Goal: Communication & Community: Answer question/provide support

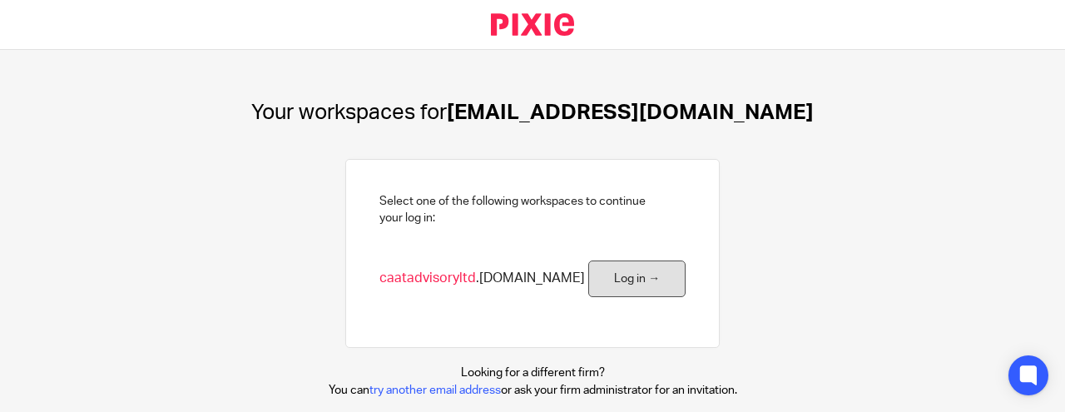
click at [659, 283] on link "Log in →" at bounding box center [636, 279] width 97 height 37
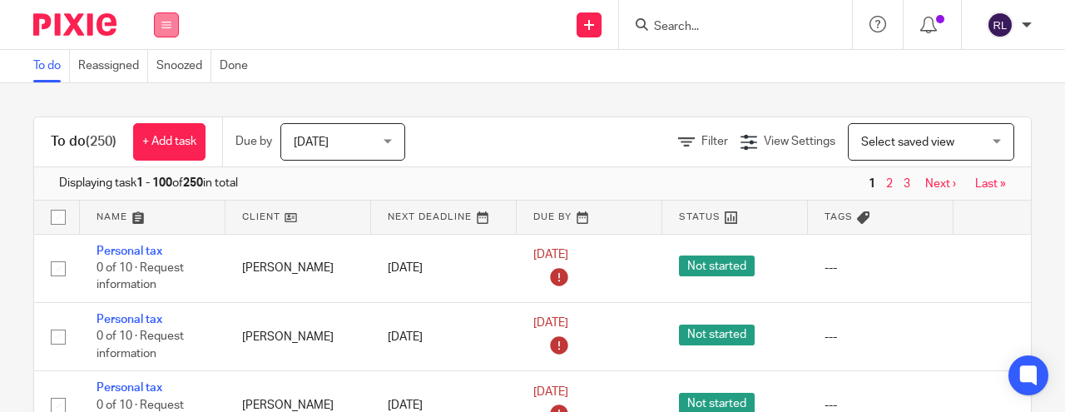
click at [168, 27] on icon at bounding box center [166, 25] width 10 height 10
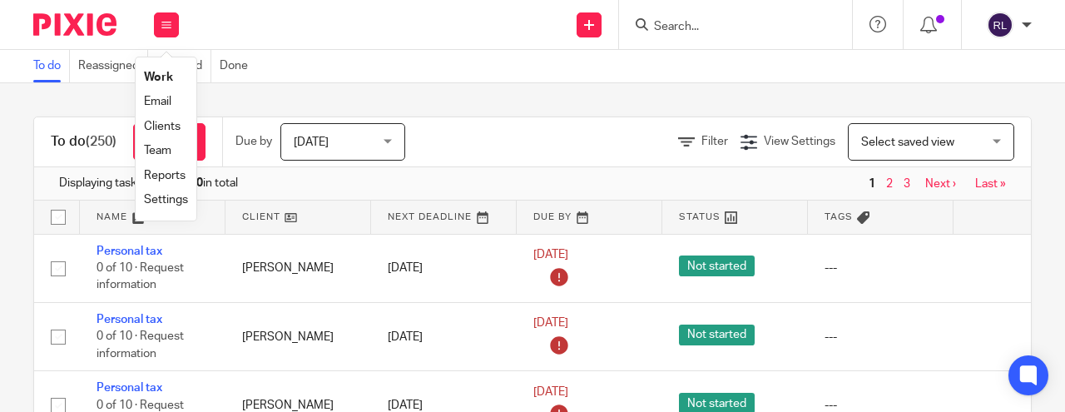
click at [162, 103] on link "Email" at bounding box center [157, 102] width 27 height 12
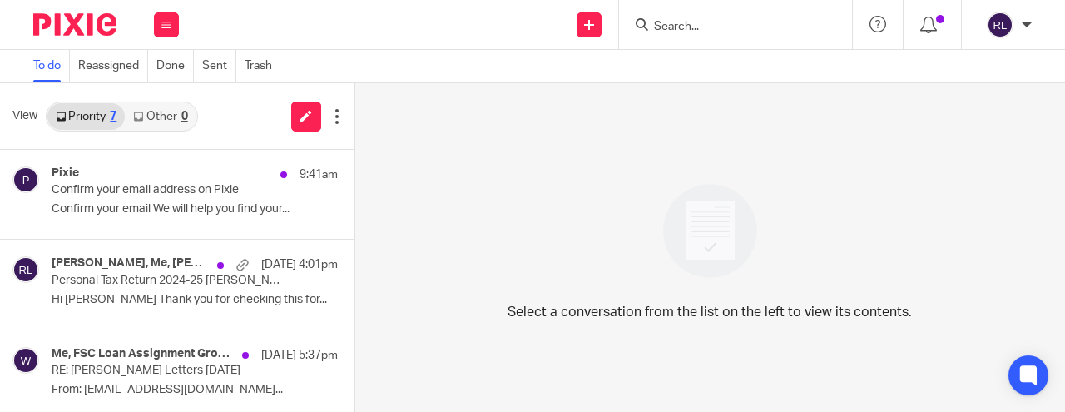
click at [151, 121] on link "Other 0" at bounding box center [160, 116] width 71 height 27
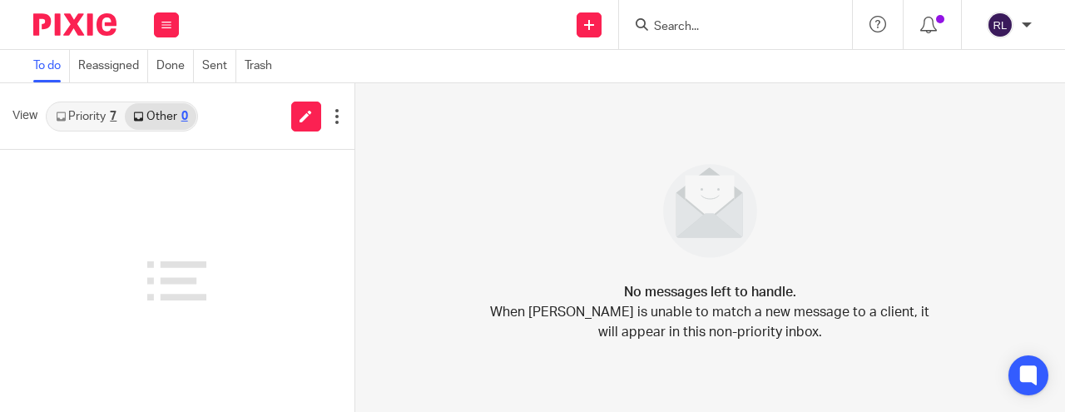
click at [75, 116] on link "Priority 7" at bounding box center [85, 116] width 77 height 27
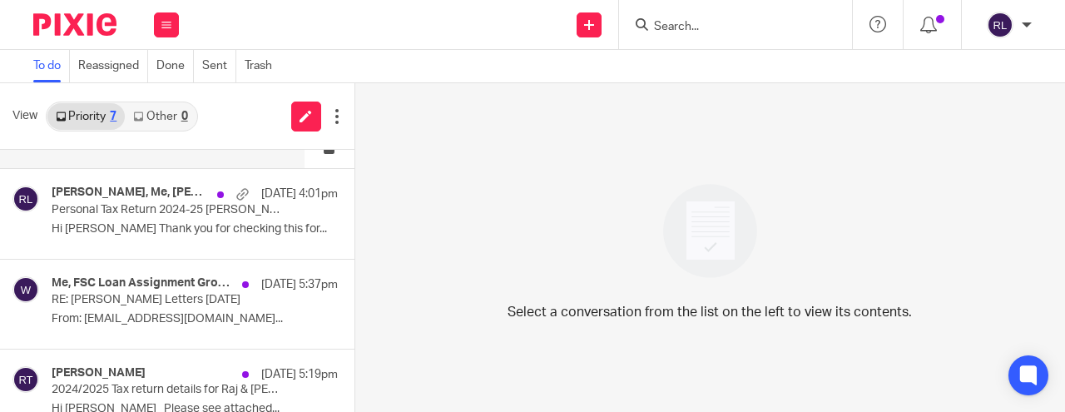
scroll to position [75, 0]
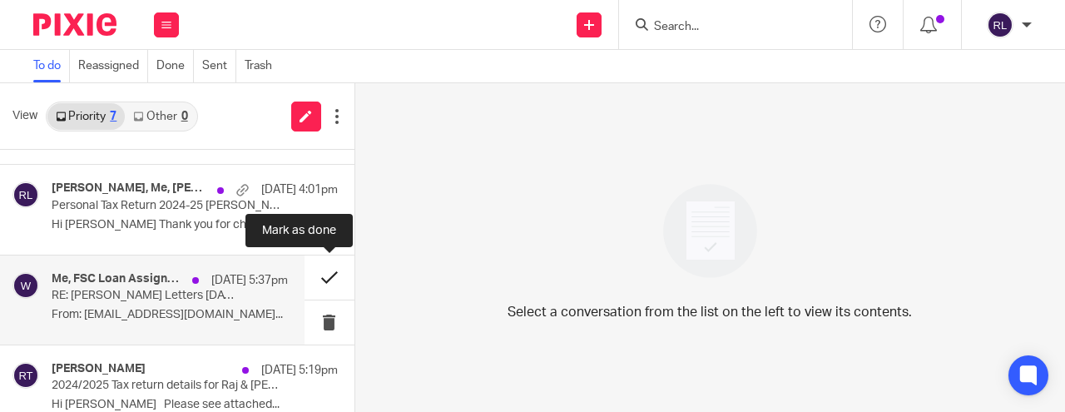
click at [330, 276] on button at bounding box center [330, 278] width 50 height 44
click at [332, 270] on button at bounding box center [330, 278] width 50 height 44
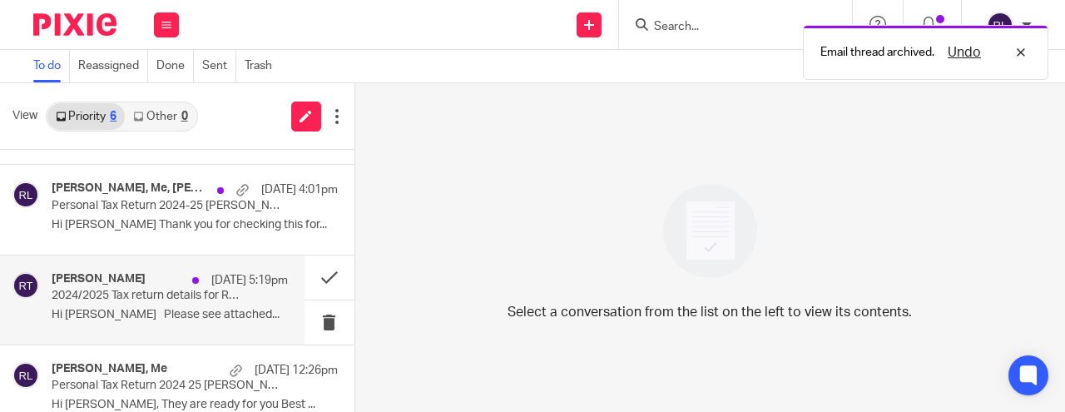
click at [196, 302] on div "Raj Thakrar 11 Oct 5:19pm 2024/2025 Tax return details for Raj & Daksha Hi Rodg…" at bounding box center [170, 300] width 236 height 56
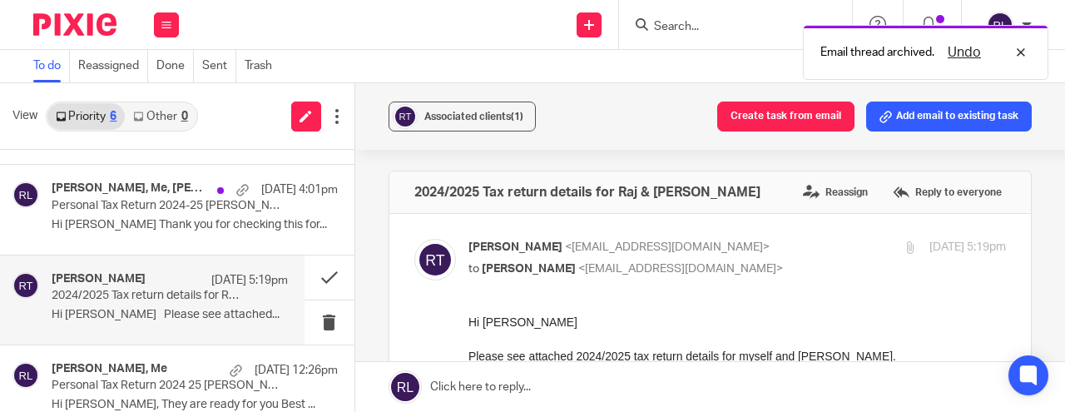
scroll to position [0, 0]
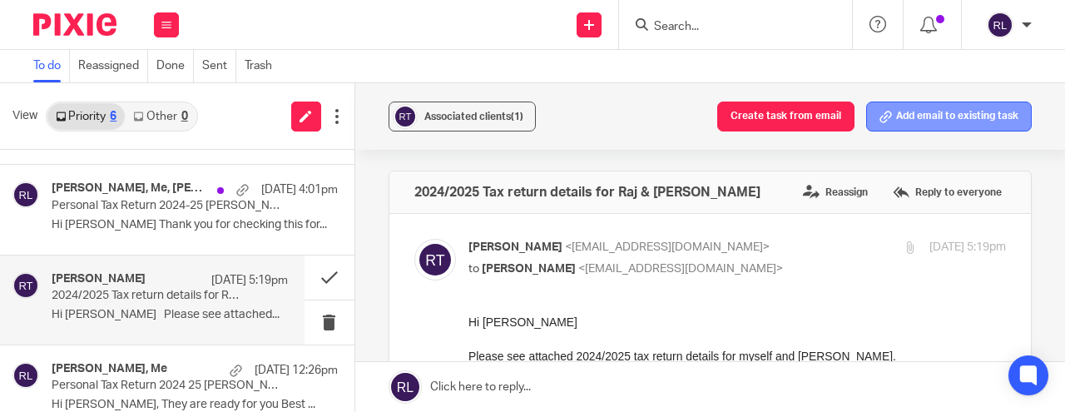
click at [952, 117] on button "Add email to existing task" at bounding box center [949, 117] width 166 height 30
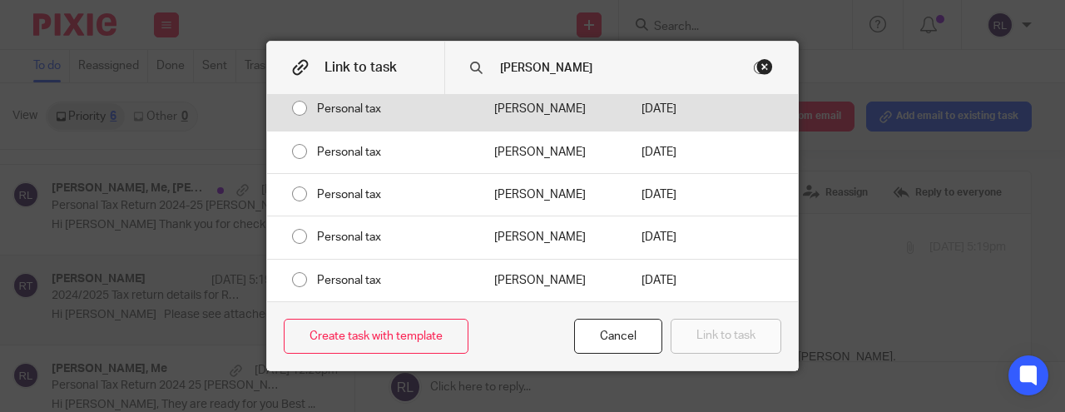
scroll to position [149, 0]
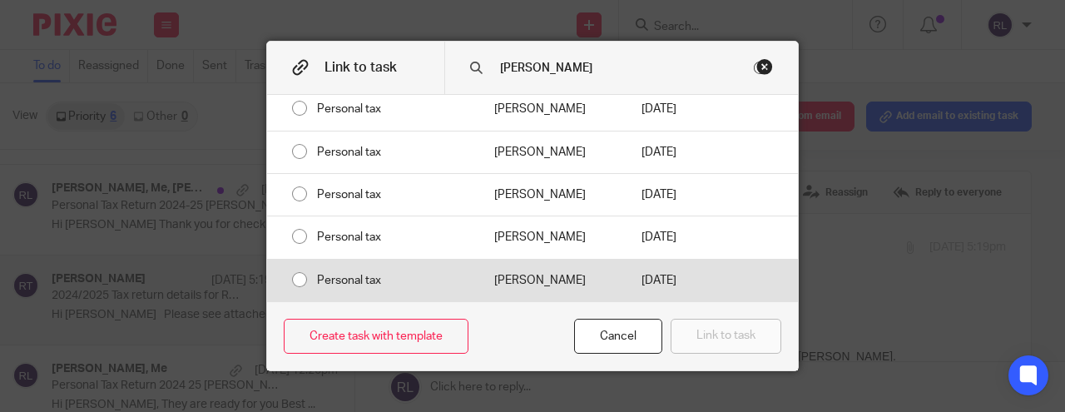
type input "Thakrar"
click at [302, 266] on div "Personal tax" at bounding box center [388, 281] width 177 height 42
radio input "true"
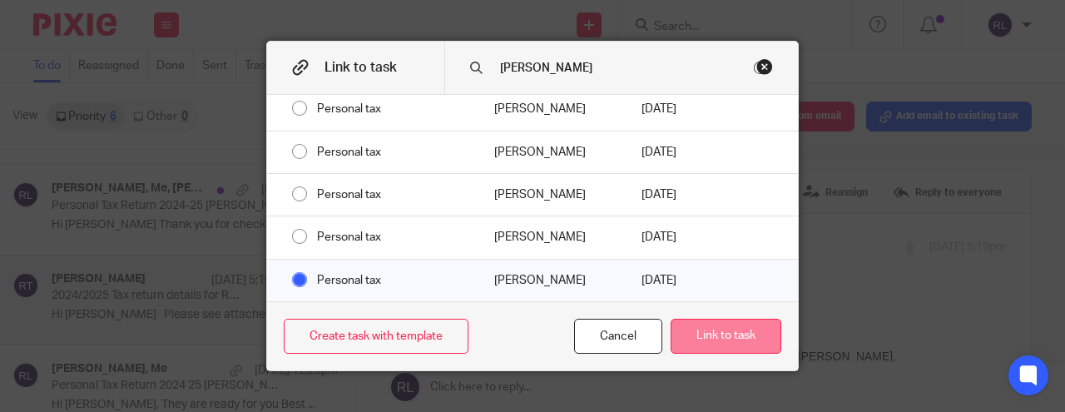
click at [721, 331] on button "Link to task" at bounding box center [726, 337] width 111 height 36
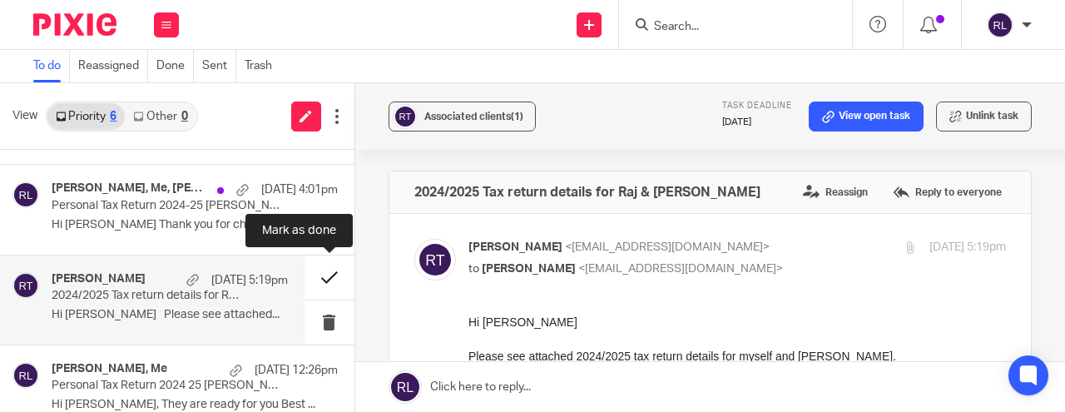
click at [326, 273] on button at bounding box center [330, 278] width 50 height 44
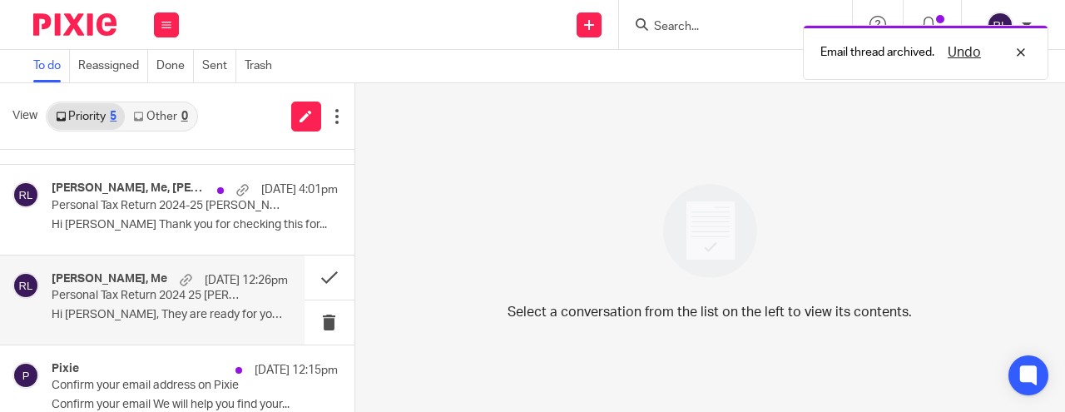
click at [102, 309] on p "Hi Rodgie, They are ready for you Best ..." at bounding box center [170, 315] width 236 height 14
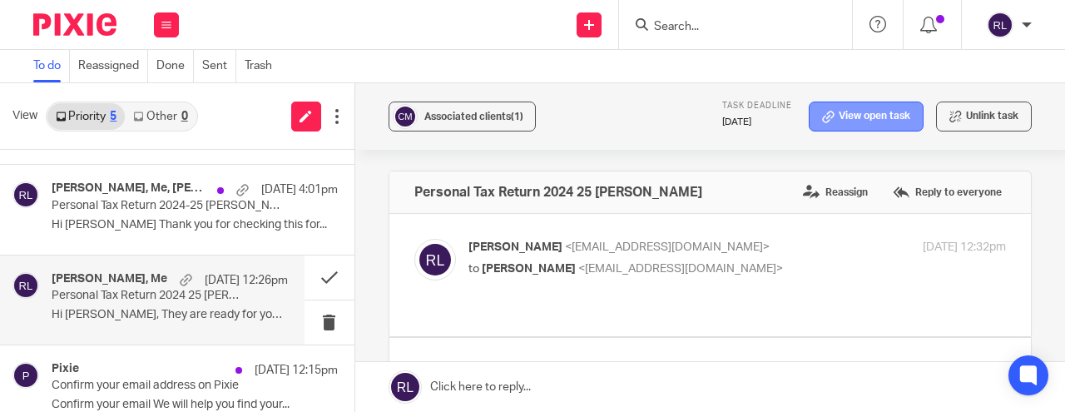
click at [888, 121] on link "View open task" at bounding box center [866, 117] width 115 height 30
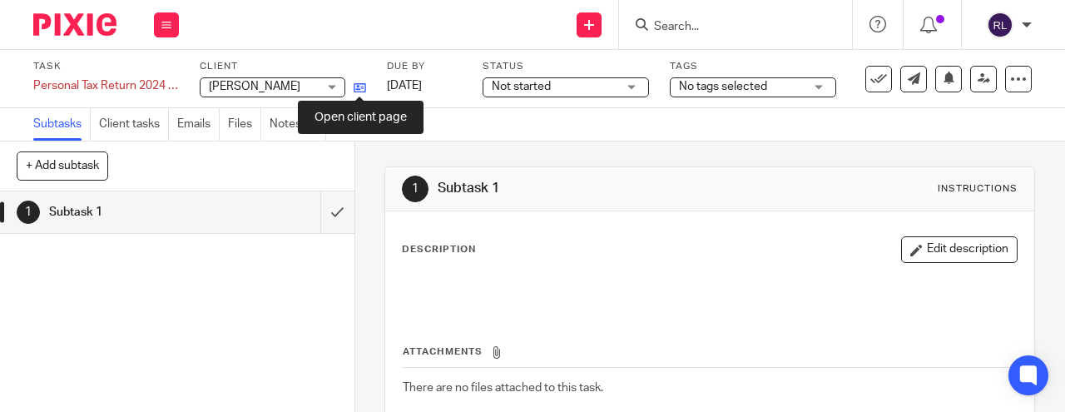
click at [361, 82] on icon at bounding box center [360, 88] width 12 height 12
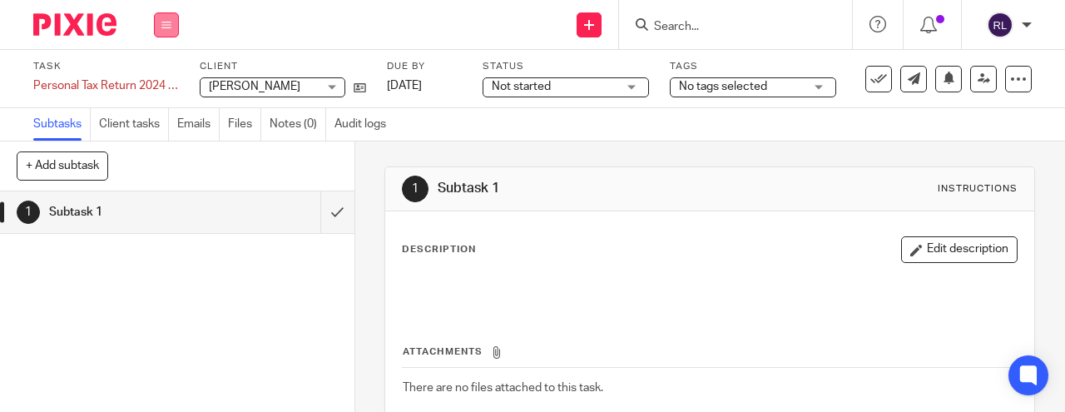
click at [169, 31] on button at bounding box center [166, 24] width 25 height 25
click at [158, 99] on link "Email" at bounding box center [157, 102] width 27 height 12
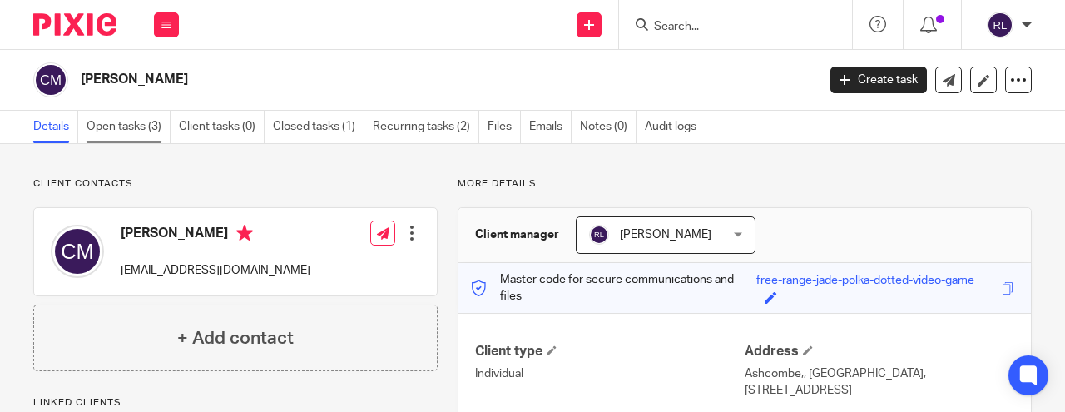
click at [137, 124] on link "Open tasks (3)" at bounding box center [129, 127] width 84 height 32
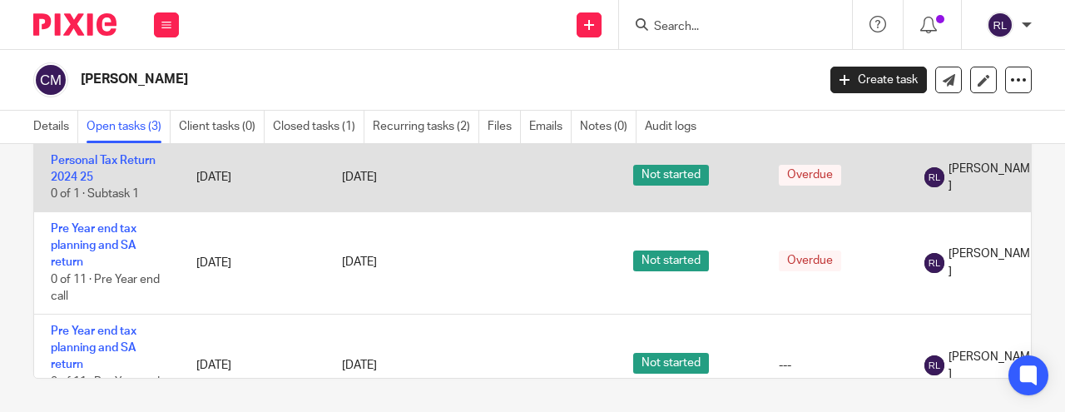
click at [470, 176] on td "14 Aug 2025" at bounding box center [398, 177] width 146 height 68
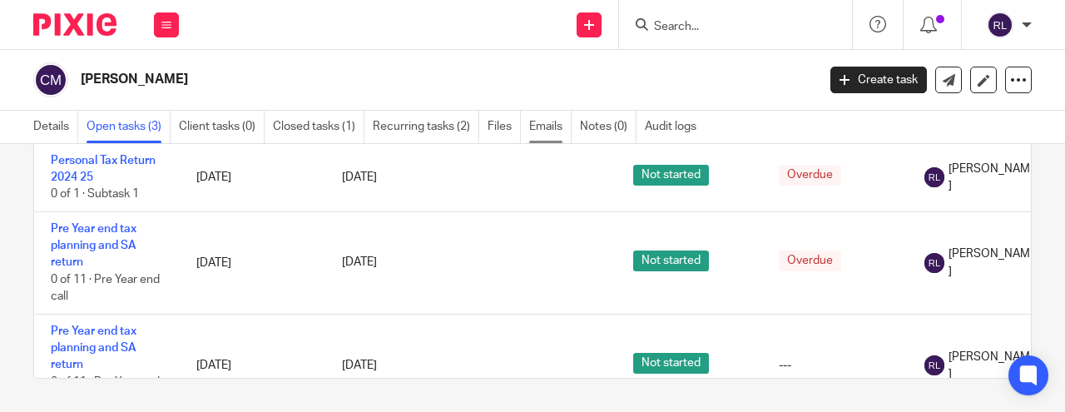
click at [553, 129] on link "Emails" at bounding box center [550, 127] width 42 height 32
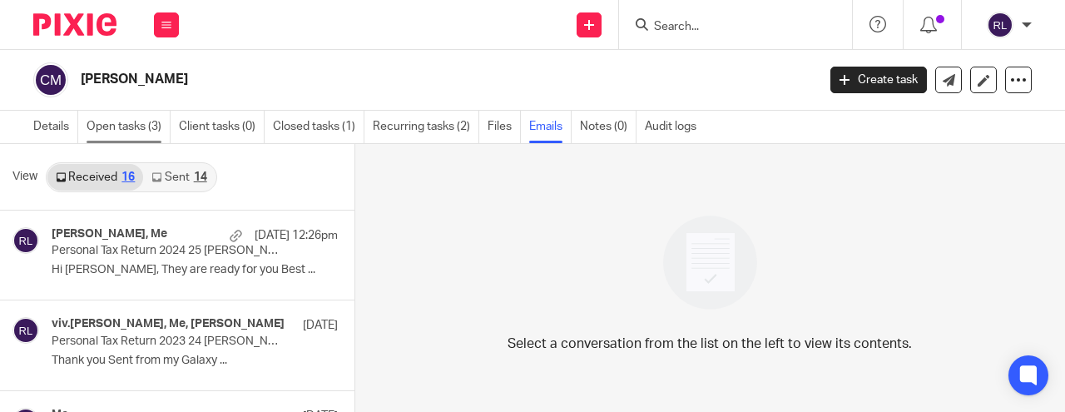
click at [150, 125] on link "Open tasks (3)" at bounding box center [129, 127] width 84 height 32
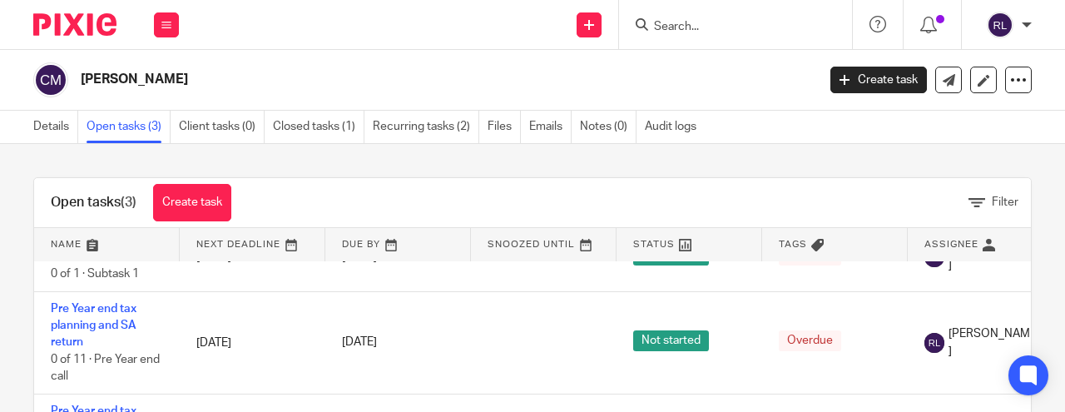
scroll to position [40, 0]
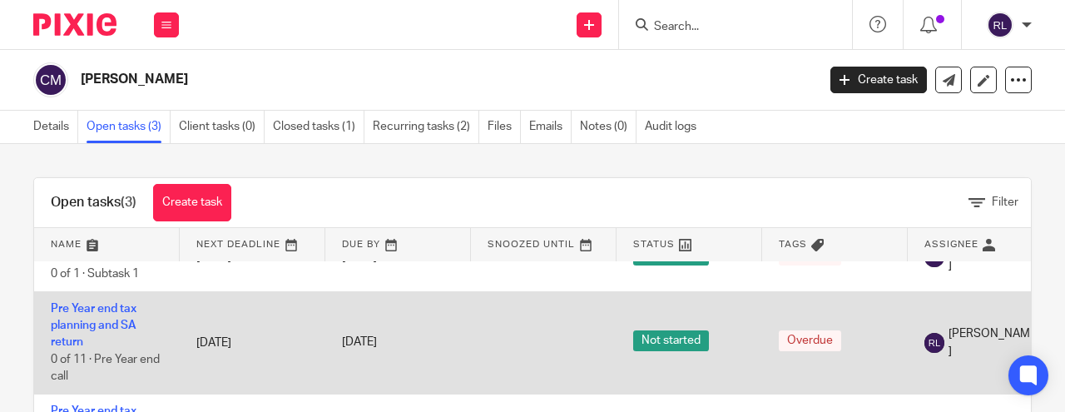
click at [204, 349] on td "[DATE]" at bounding box center [253, 342] width 146 height 102
click at [72, 328] on link "Pre Year end tax planning and SA return" at bounding box center [94, 326] width 86 height 46
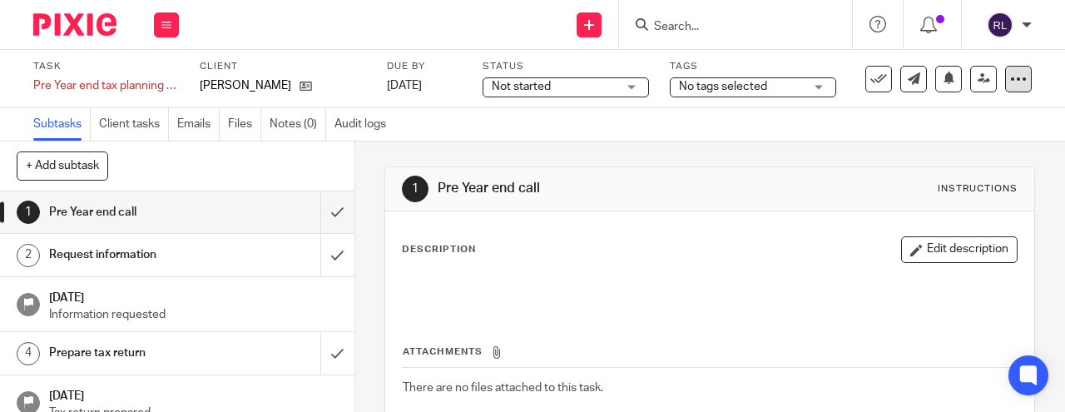
click at [1022, 87] on div at bounding box center [1018, 79] width 27 height 27
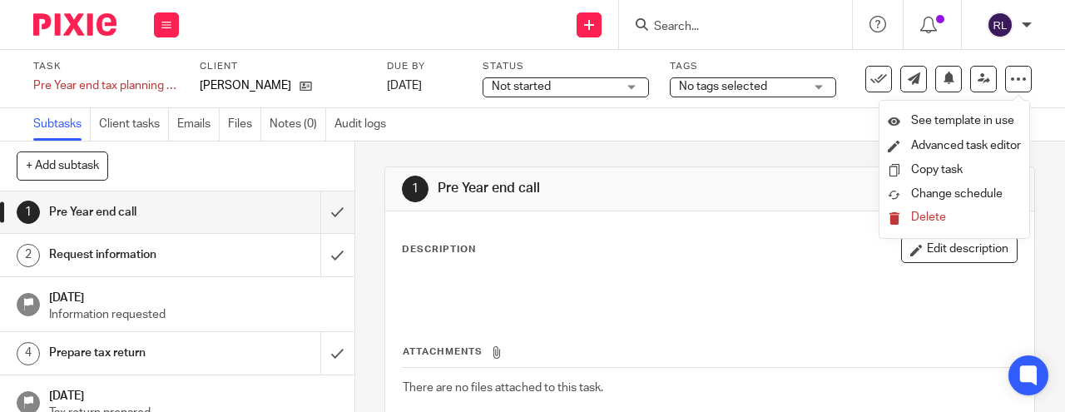
click at [926, 220] on span "Delete" at bounding box center [928, 217] width 35 height 12
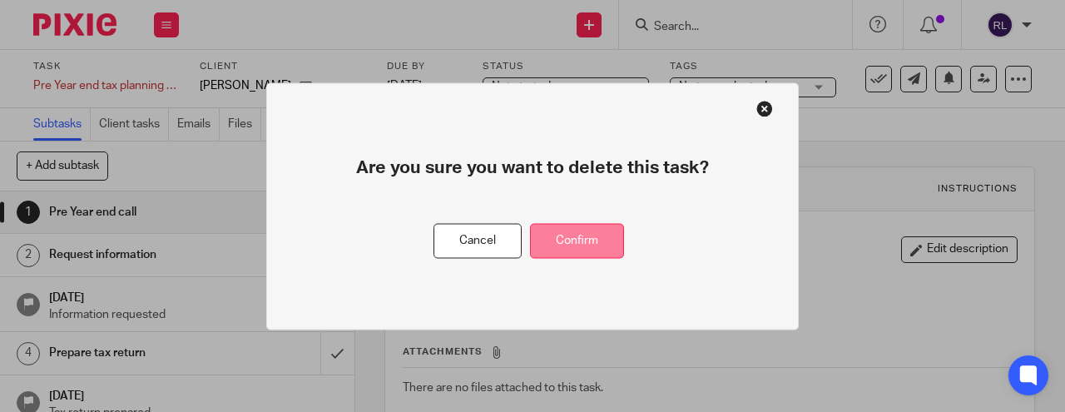
click at [589, 243] on button "Confirm" at bounding box center [577, 241] width 94 height 36
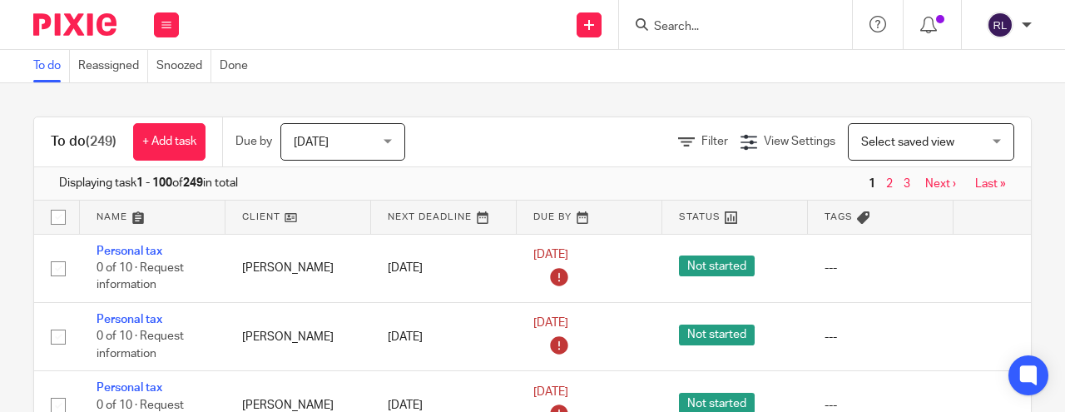
click at [52, 67] on link "To do" at bounding box center [51, 66] width 37 height 32
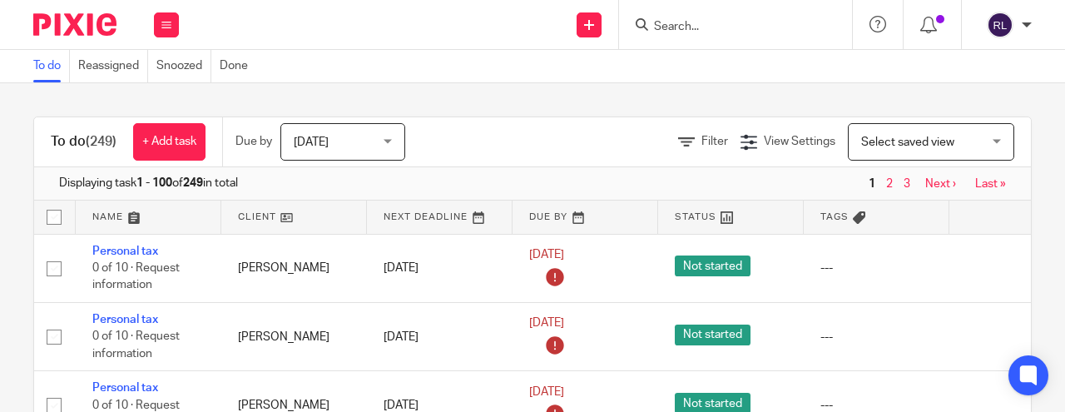
scroll to position [0, 4]
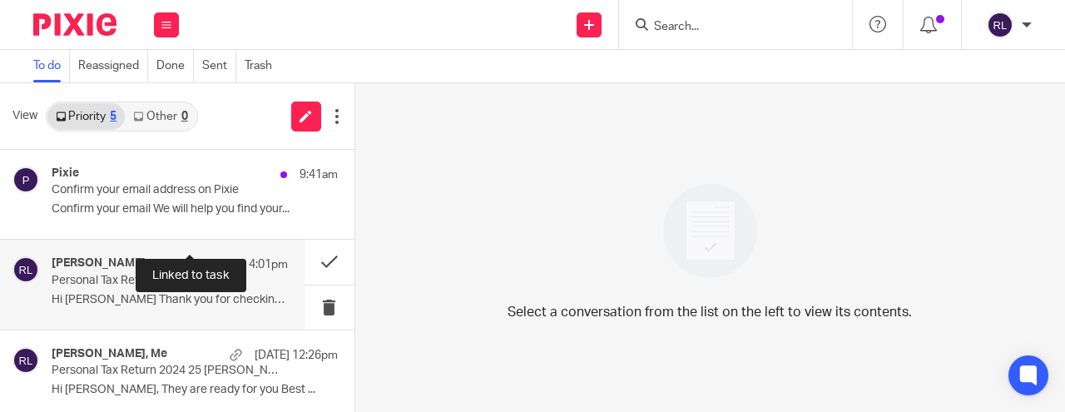
scroll to position [77, 0]
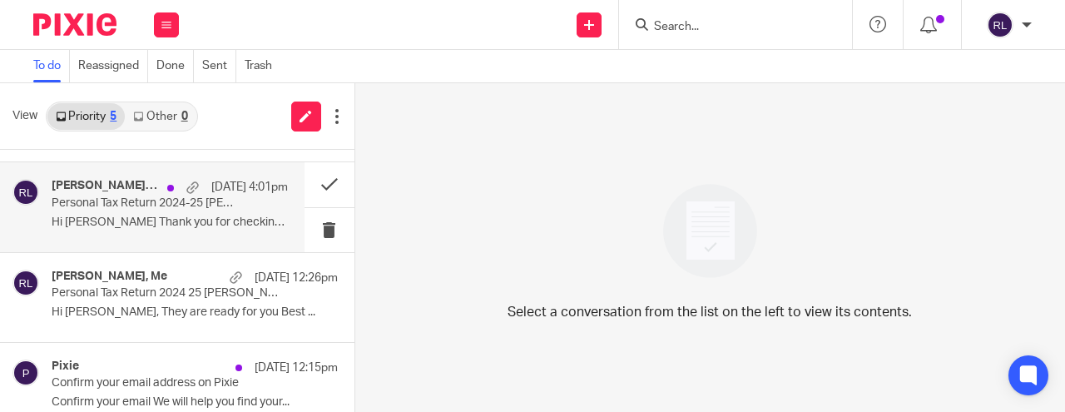
click at [192, 219] on p "Hi [PERSON_NAME] Thank you for checking this for..." at bounding box center [170, 223] width 236 height 14
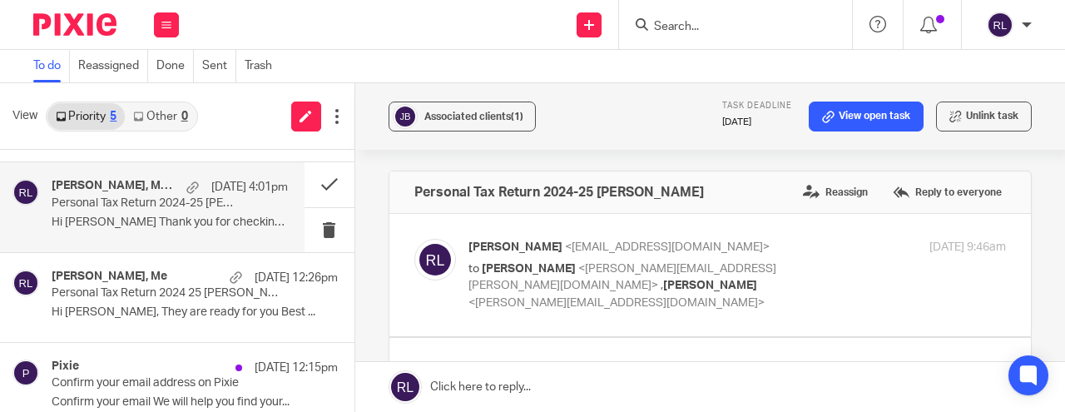
scroll to position [0, 0]
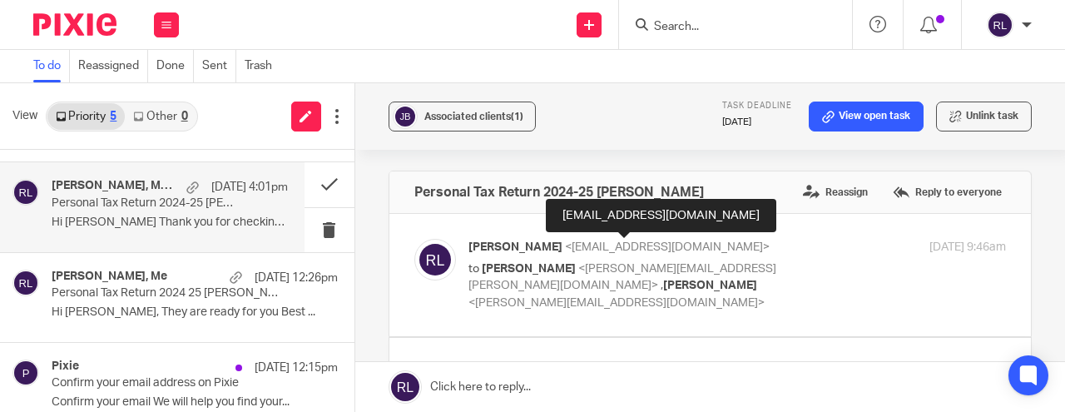
click at [613, 249] on span "<rodgie@caatadvisory.co.uk>" at bounding box center [667, 247] width 205 height 12
checkbox input "true"
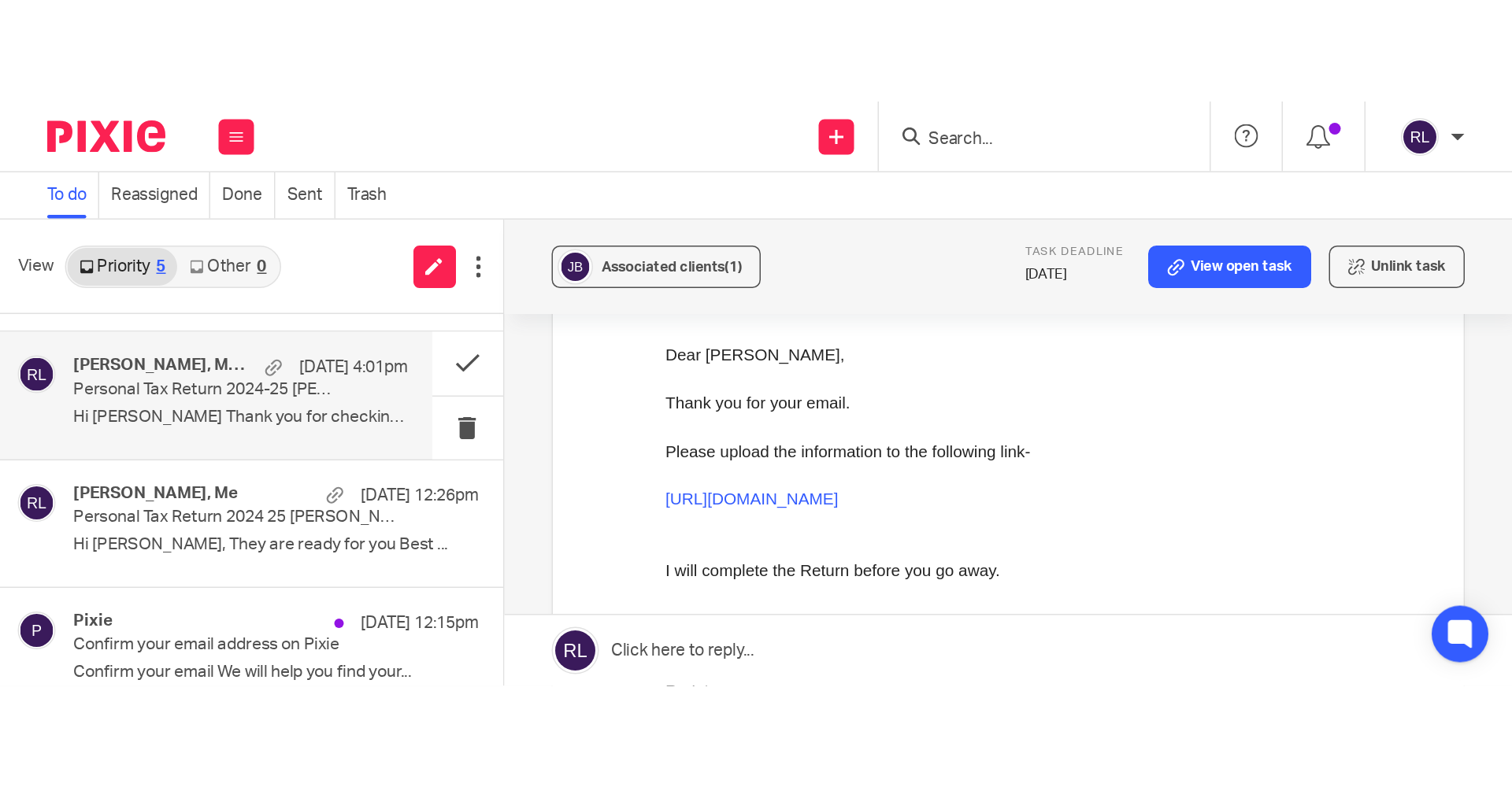
scroll to position [189, 0]
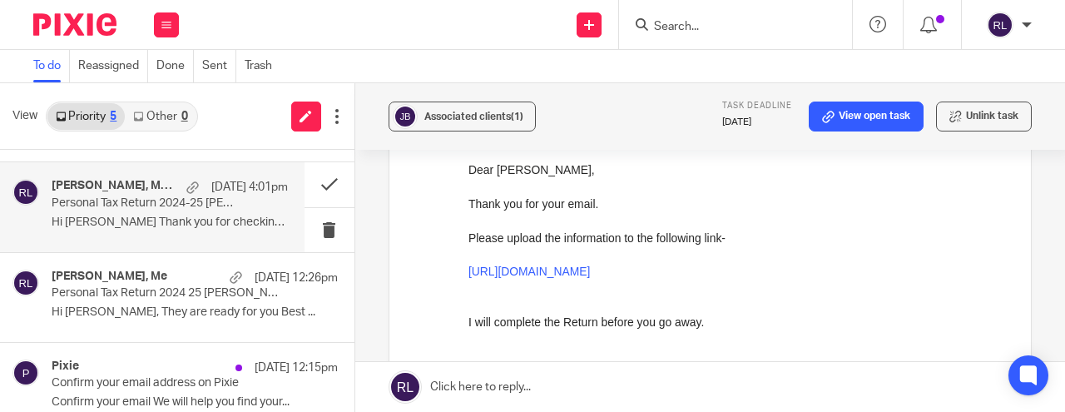
click at [112, 205] on p "Personal Tax Return 2024-25 [PERSON_NAME]" at bounding box center [146, 203] width 189 height 14
click at [211, 191] on p "12 Oct 4:01pm" at bounding box center [249, 187] width 77 height 17
click at [188, 219] on p "Hi Rodgie Thank you for checking this for..." at bounding box center [170, 223] width 236 height 14
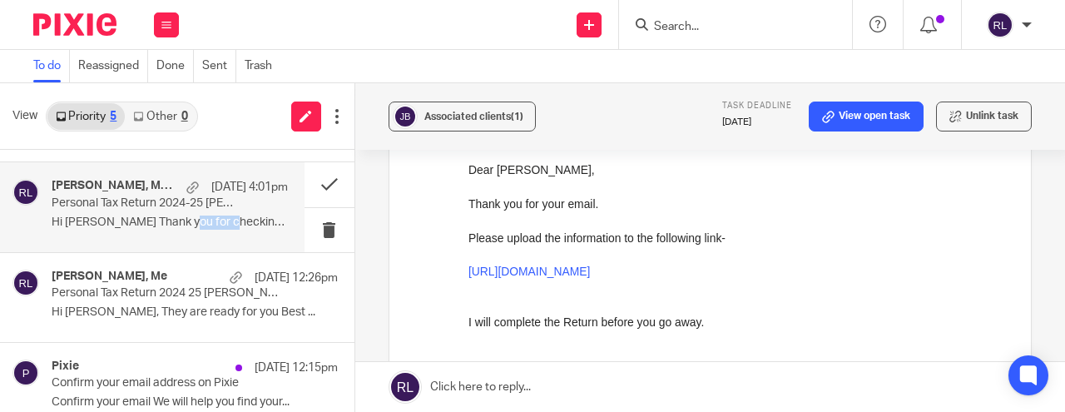
click at [188, 219] on p "Hi Rodgie Thank you for checking this for..." at bounding box center [170, 223] width 236 height 14
click at [143, 194] on div "Judith Barton, Me, judith.m.barton 12 Oct 4:01pm" at bounding box center [170, 187] width 236 height 17
click at [150, 216] on p "Hi Rodgie Thank you for checking this for..." at bounding box center [170, 223] width 236 height 14
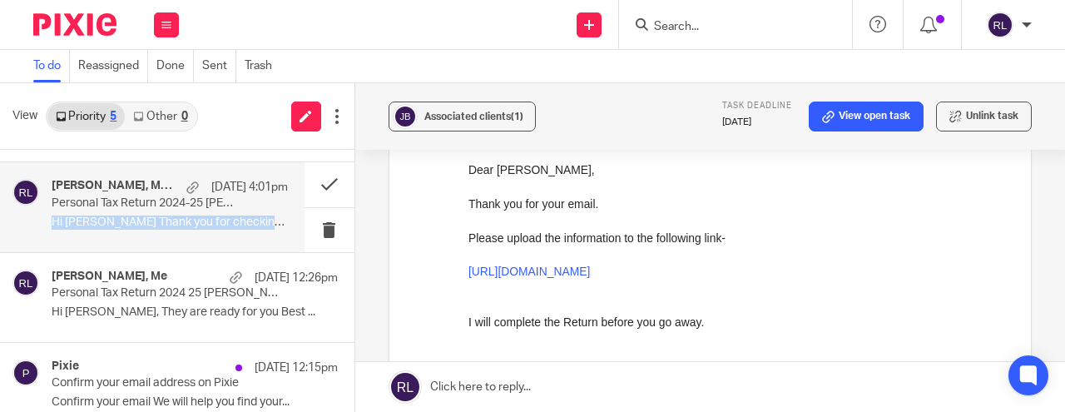
click at [150, 216] on p "Hi Rodgie Thank you for checking this for..." at bounding box center [170, 223] width 236 height 14
click at [139, 192] on h4 "Judith Barton, Me, judith.m.barton" at bounding box center [115, 186] width 127 height 14
click at [171, 210] on div "Judith Barton, Me, judith.m.barton 12 Oct 4:01pm Personal Tax Return 2024-25 Ju…" at bounding box center [170, 207] width 236 height 56
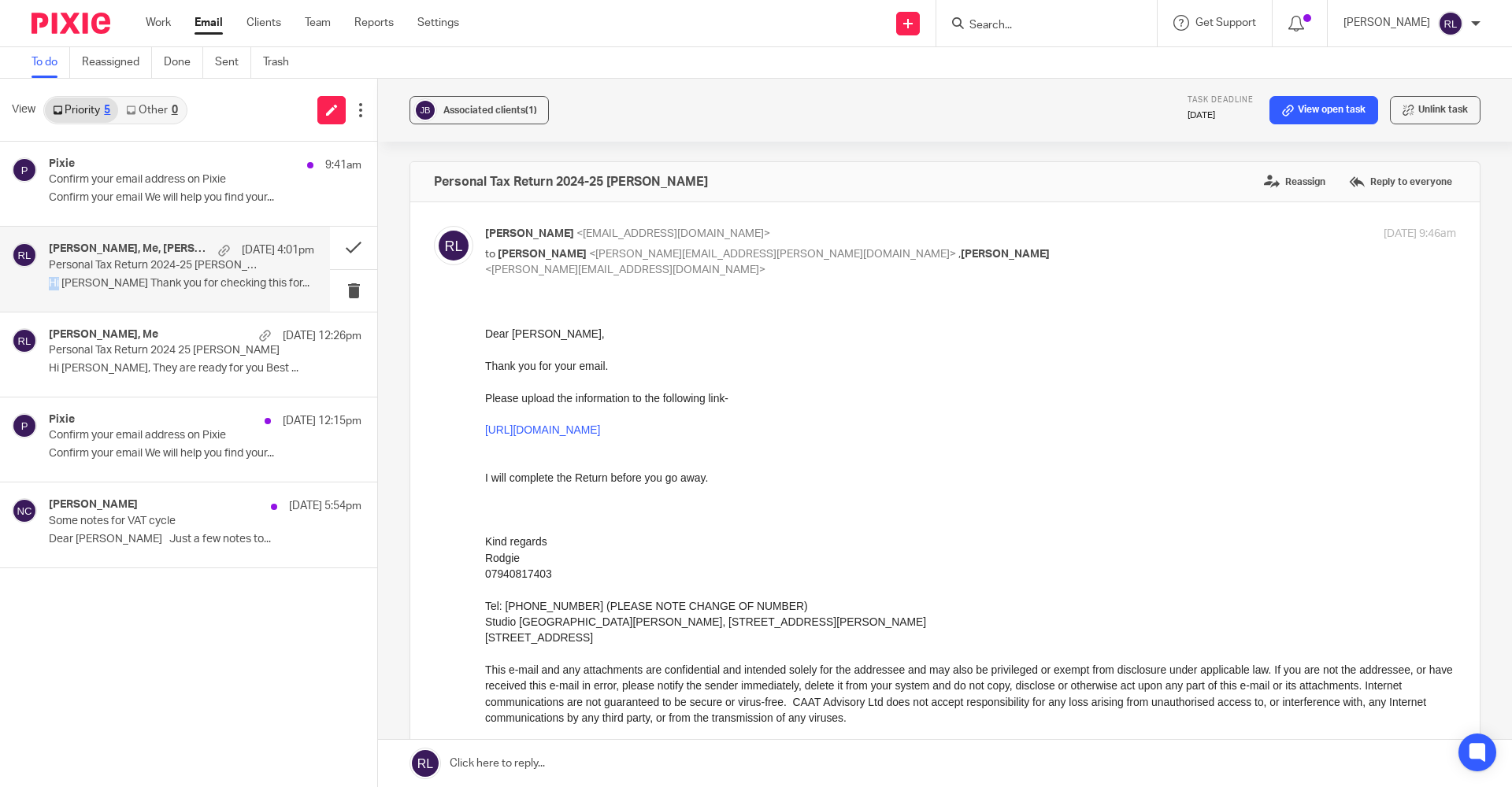
scroll to position [0, 0]
click at [1008, 178] on label "Reply to everyone" at bounding box center [1400, 182] width 111 height 24
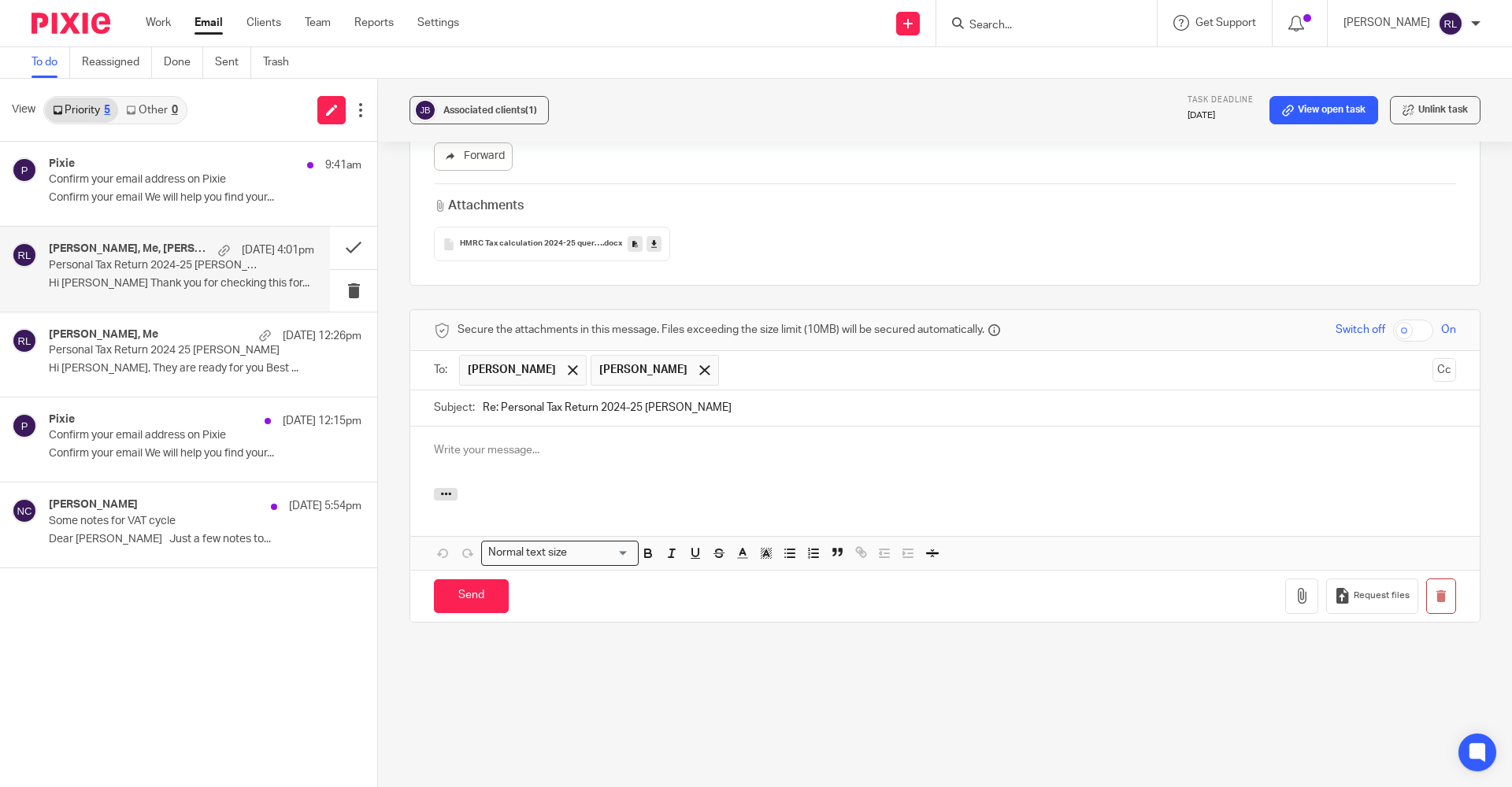
scroll to position [2775, 0]
click at [448, 389] on icon "button" at bounding box center [446, 495] width 11 height 11
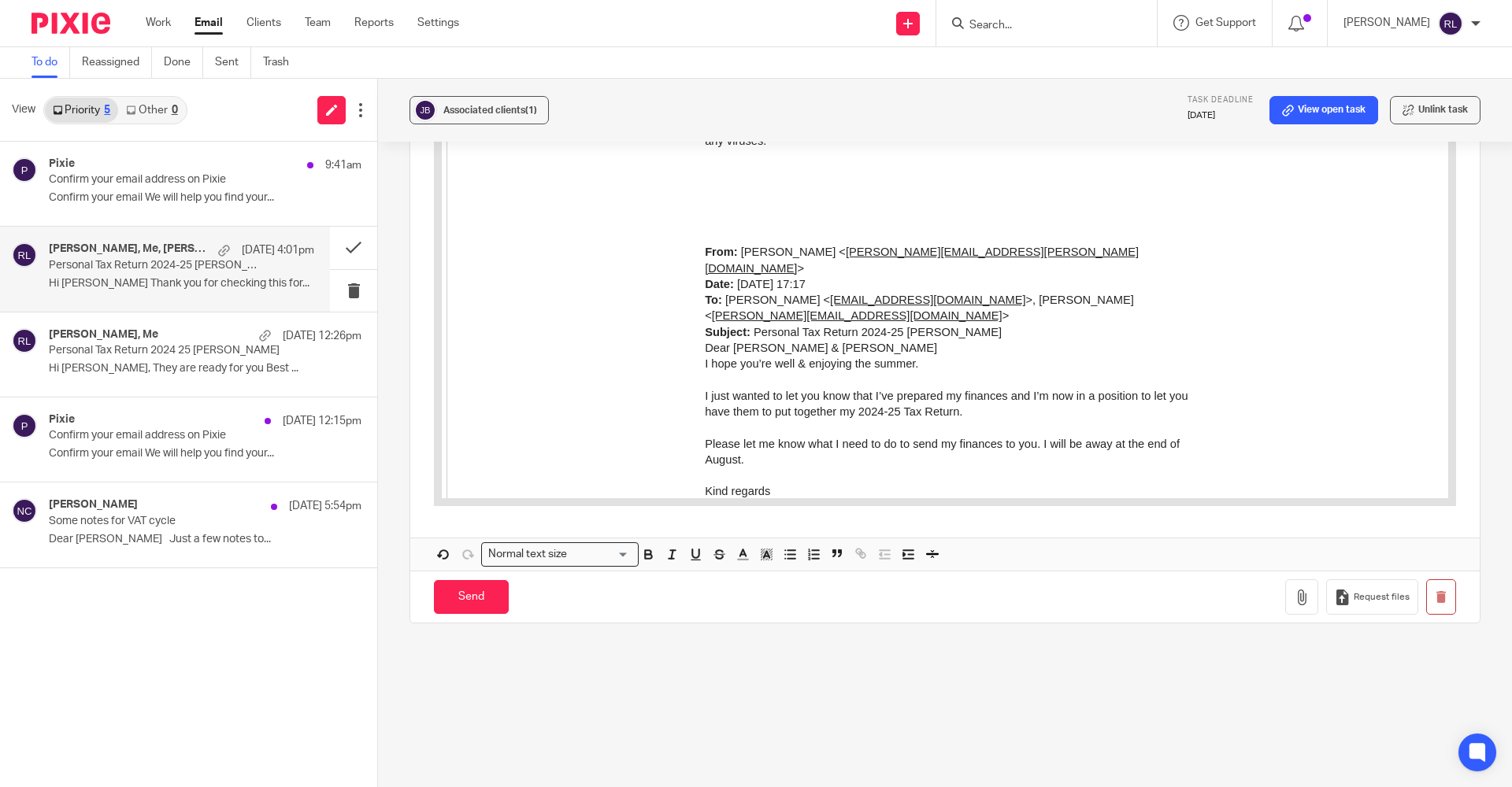
scroll to position [9176, 0]
click at [461, 389] on input "Send" at bounding box center [471, 598] width 75 height 34
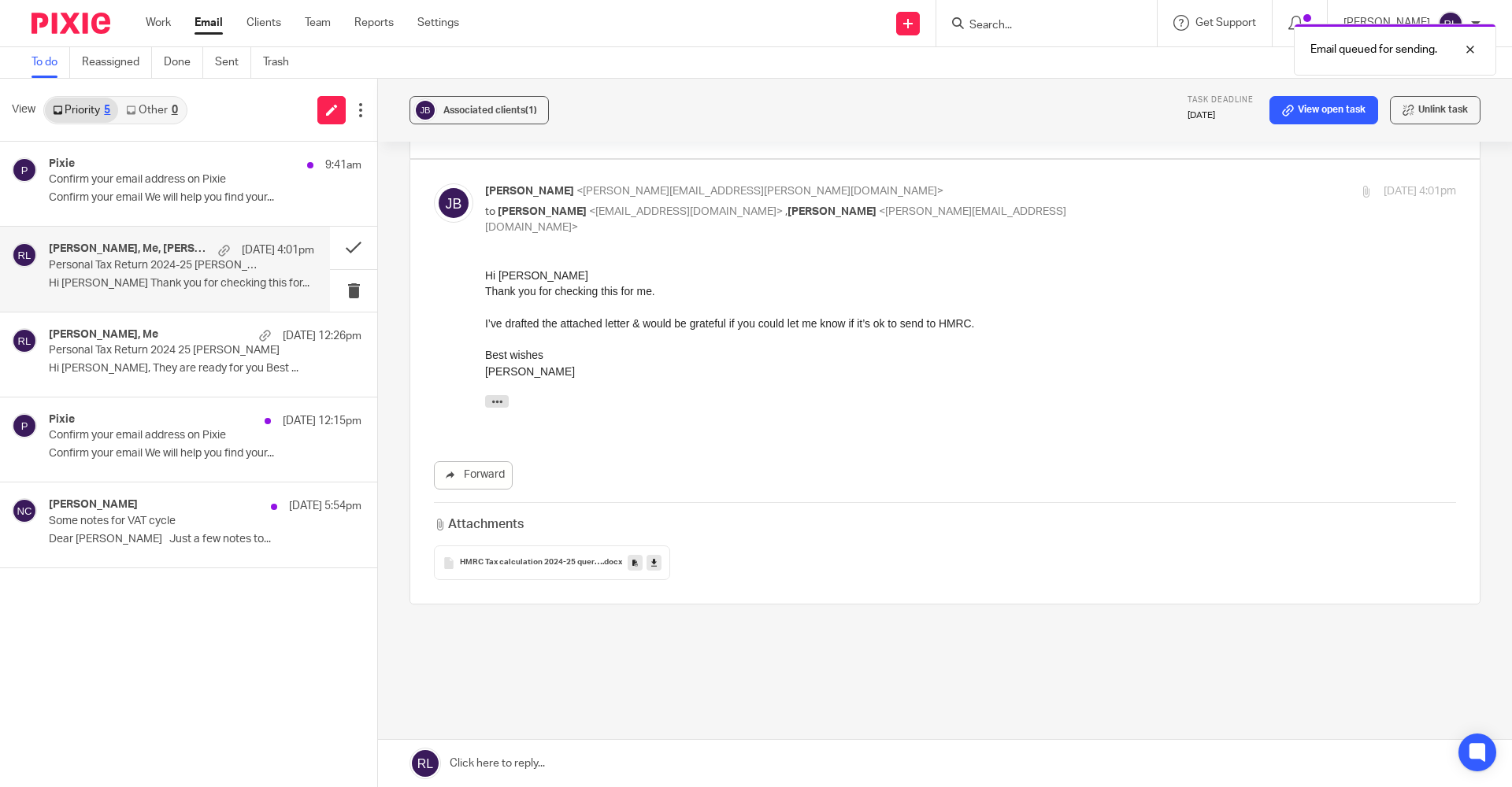
scroll to position [0, 0]
click at [350, 243] on button at bounding box center [354, 248] width 47 height 42
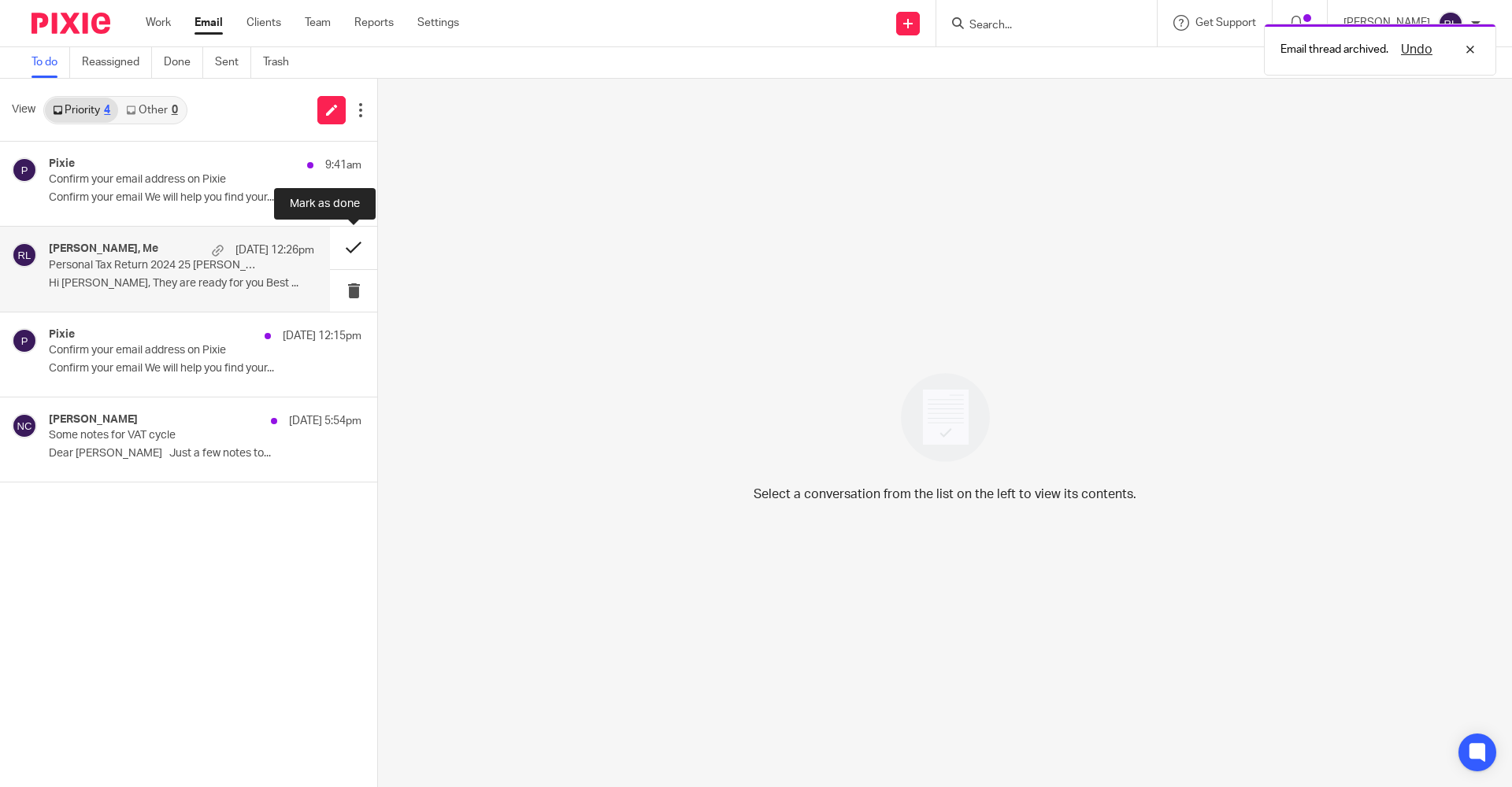
click at [350, 248] on button at bounding box center [354, 248] width 47 height 42
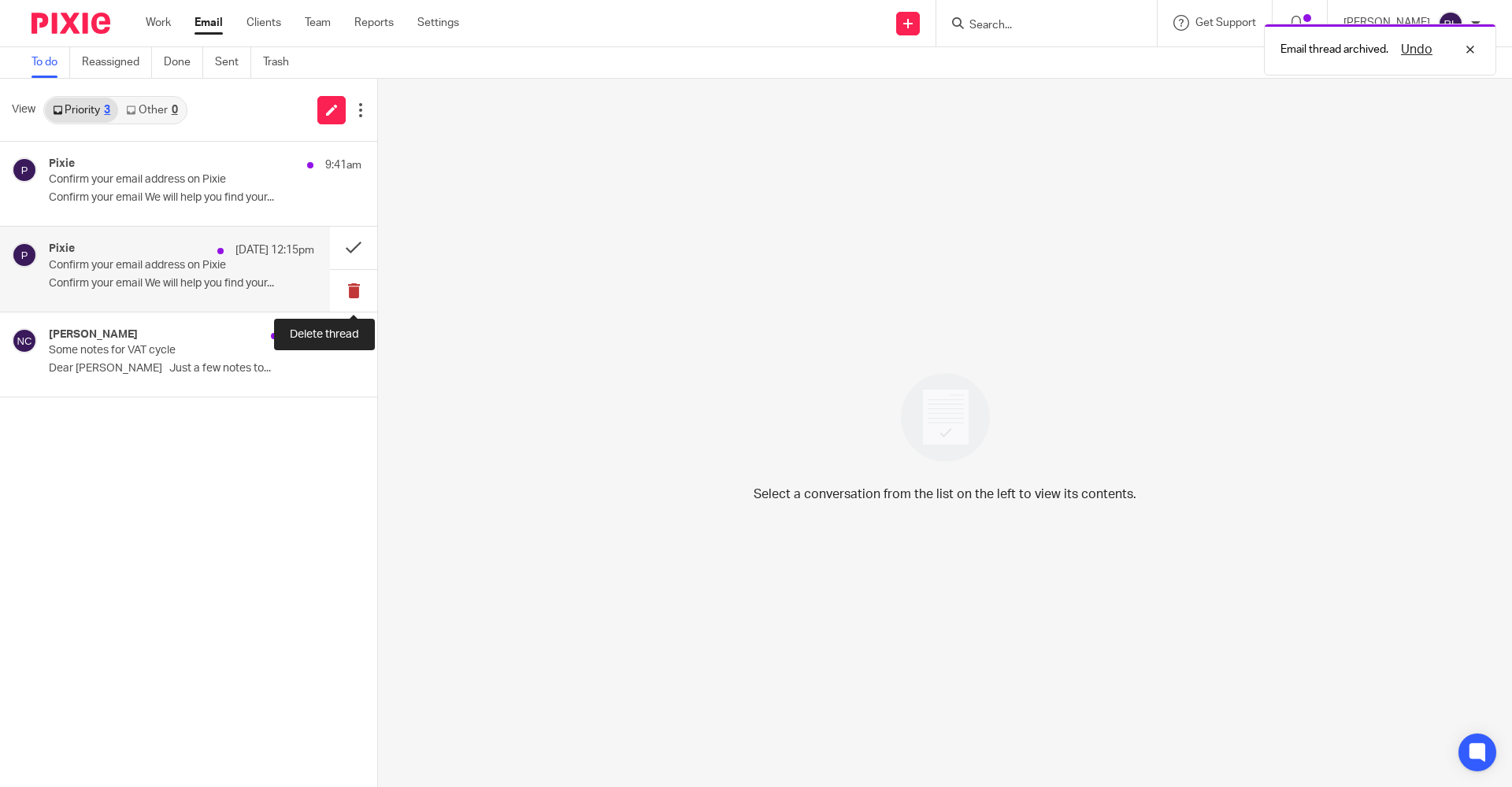
click at [358, 286] on button at bounding box center [354, 290] width 47 height 42
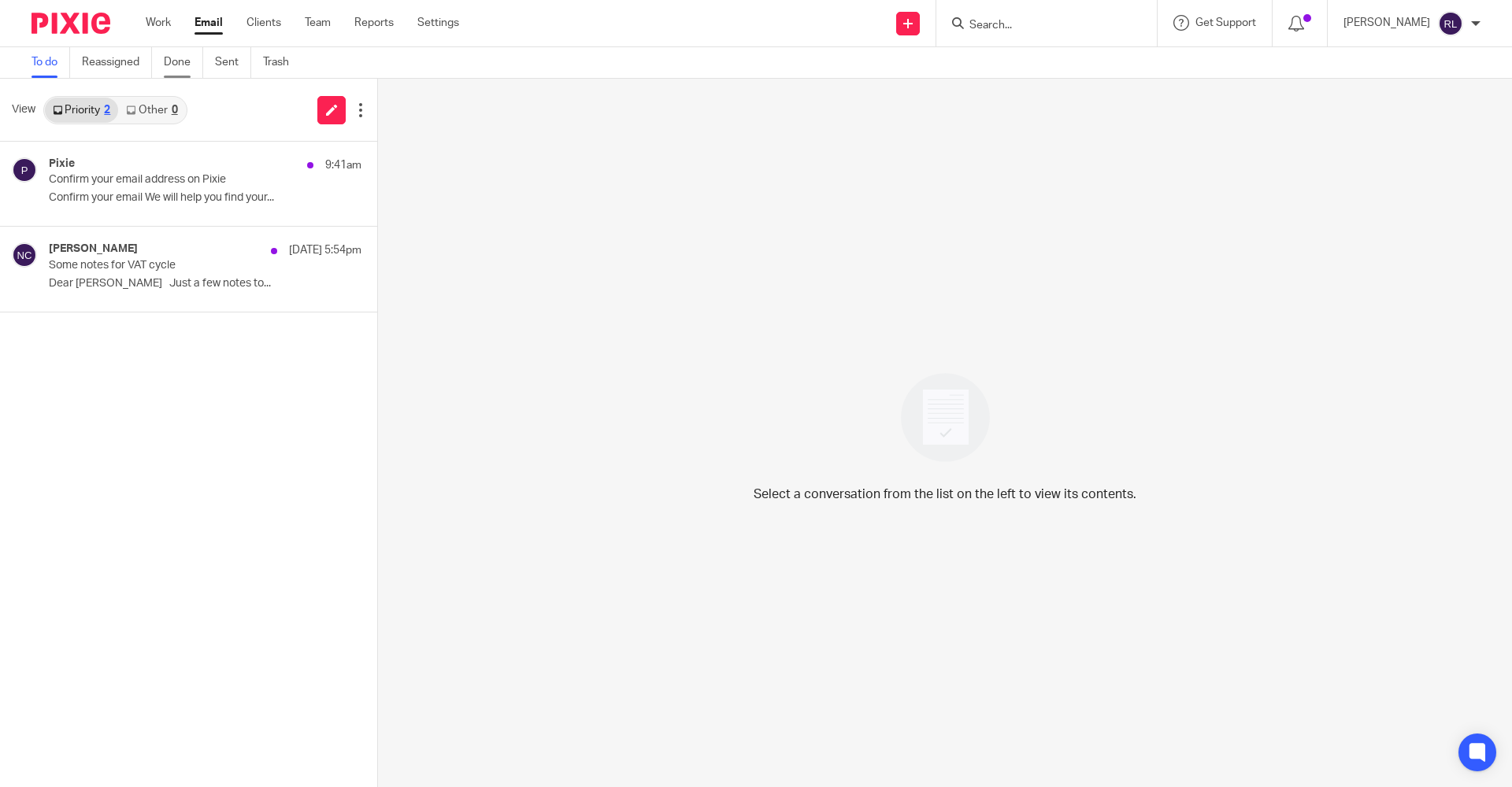
click at [184, 63] on link "Done" at bounding box center [184, 62] width 40 height 30
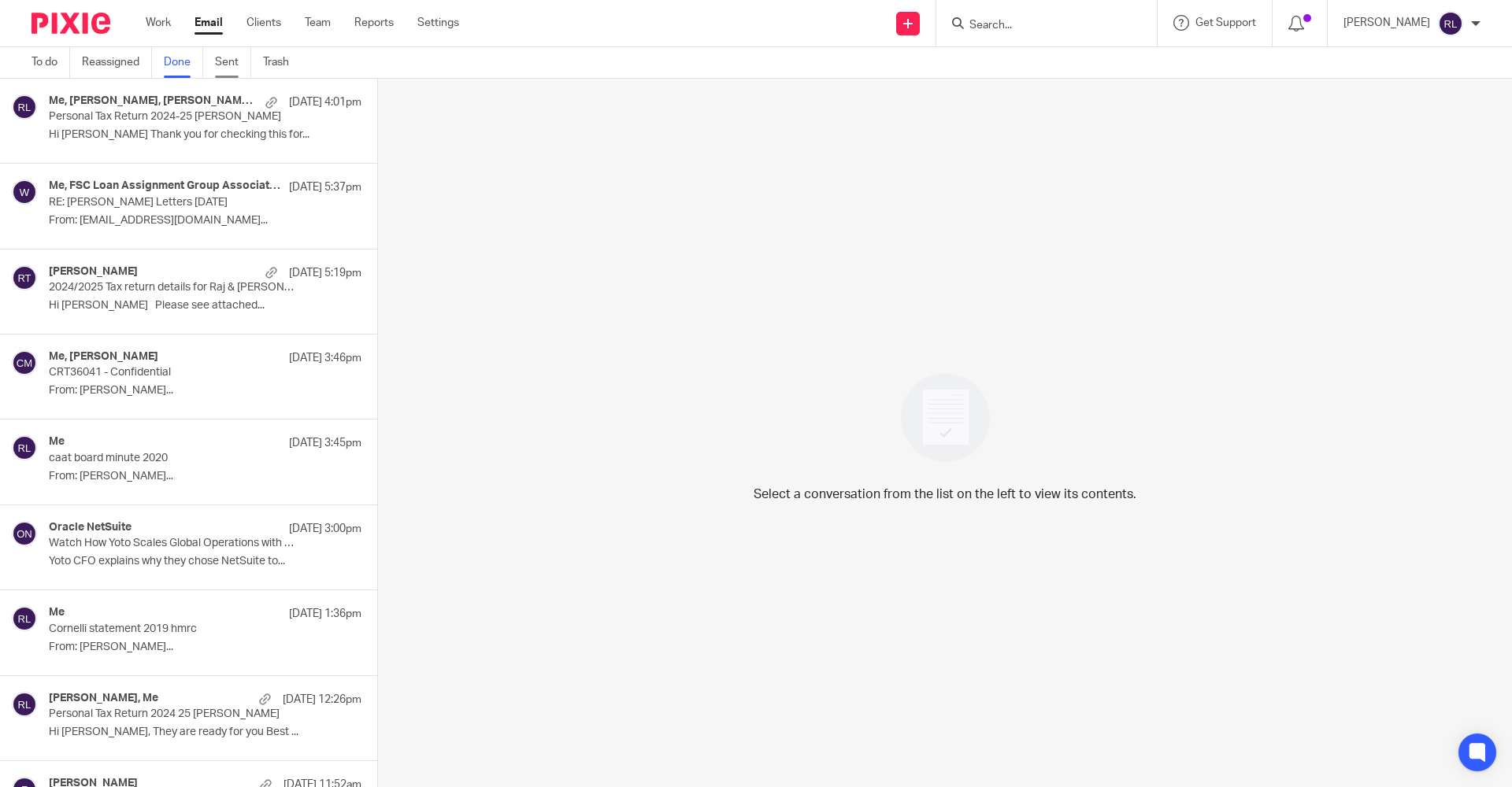
click at [223, 61] on link "Sent" at bounding box center [233, 62] width 36 height 30
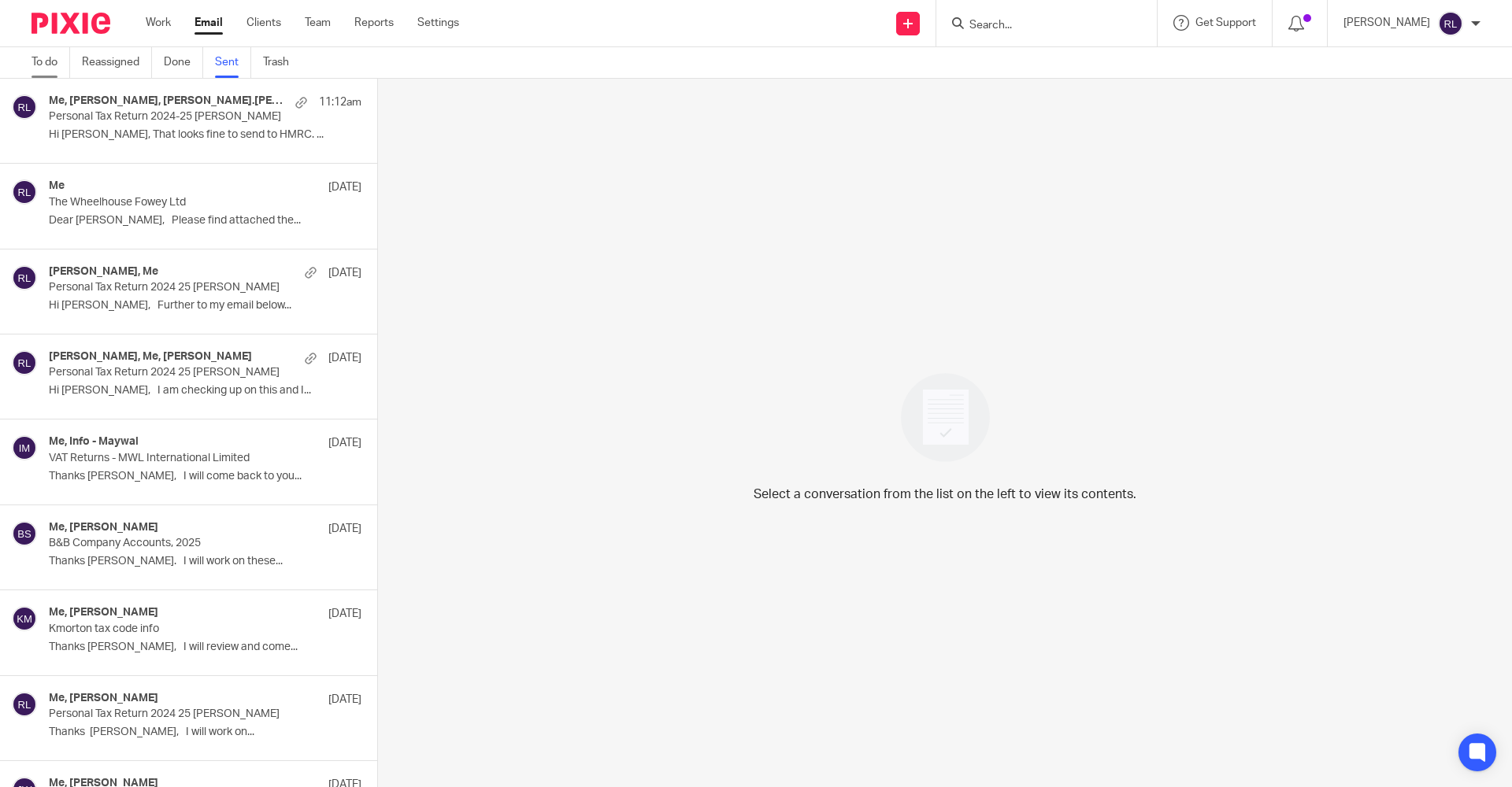
click at [45, 68] on link "To do" at bounding box center [50, 62] width 39 height 30
